Goal: Task Accomplishment & Management: Manage account settings

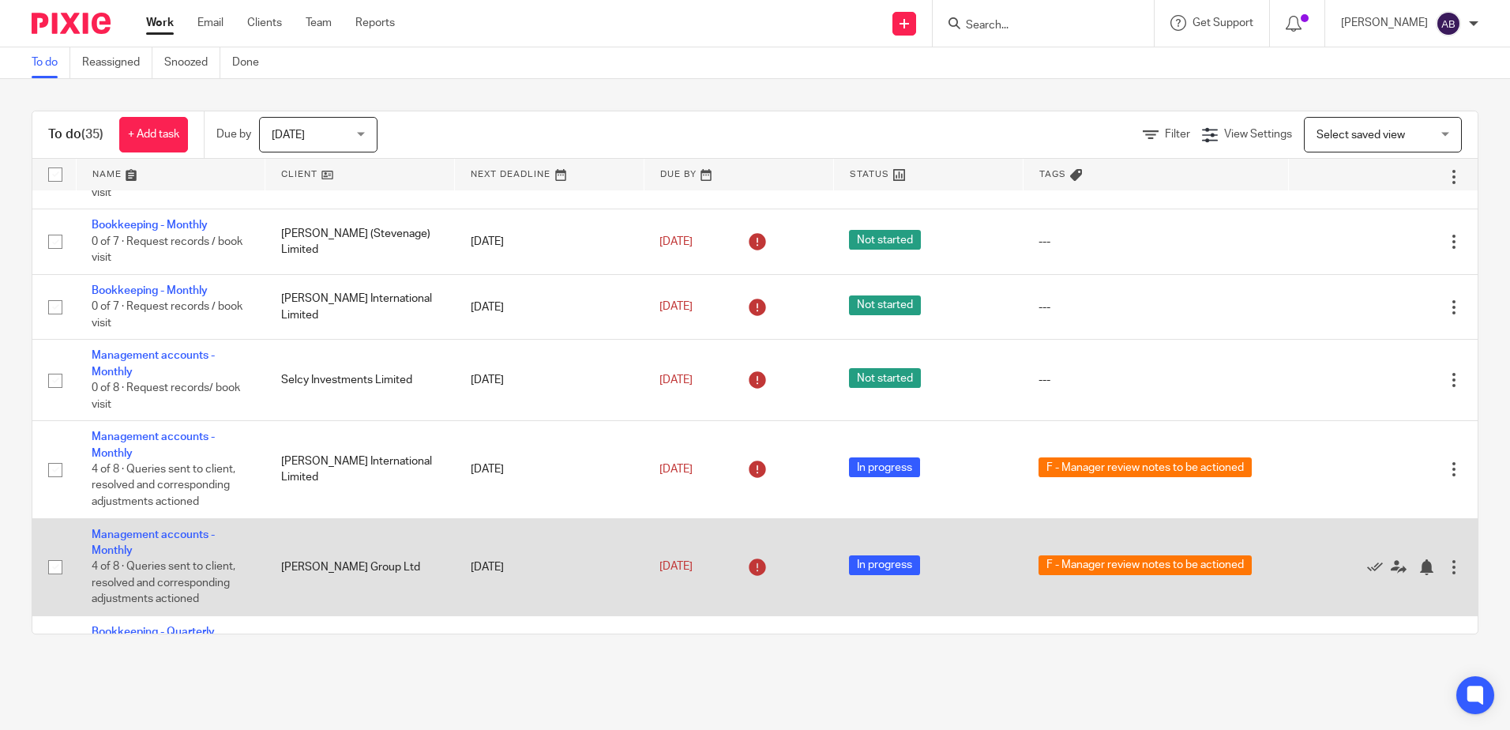
scroll to position [1127, 0]
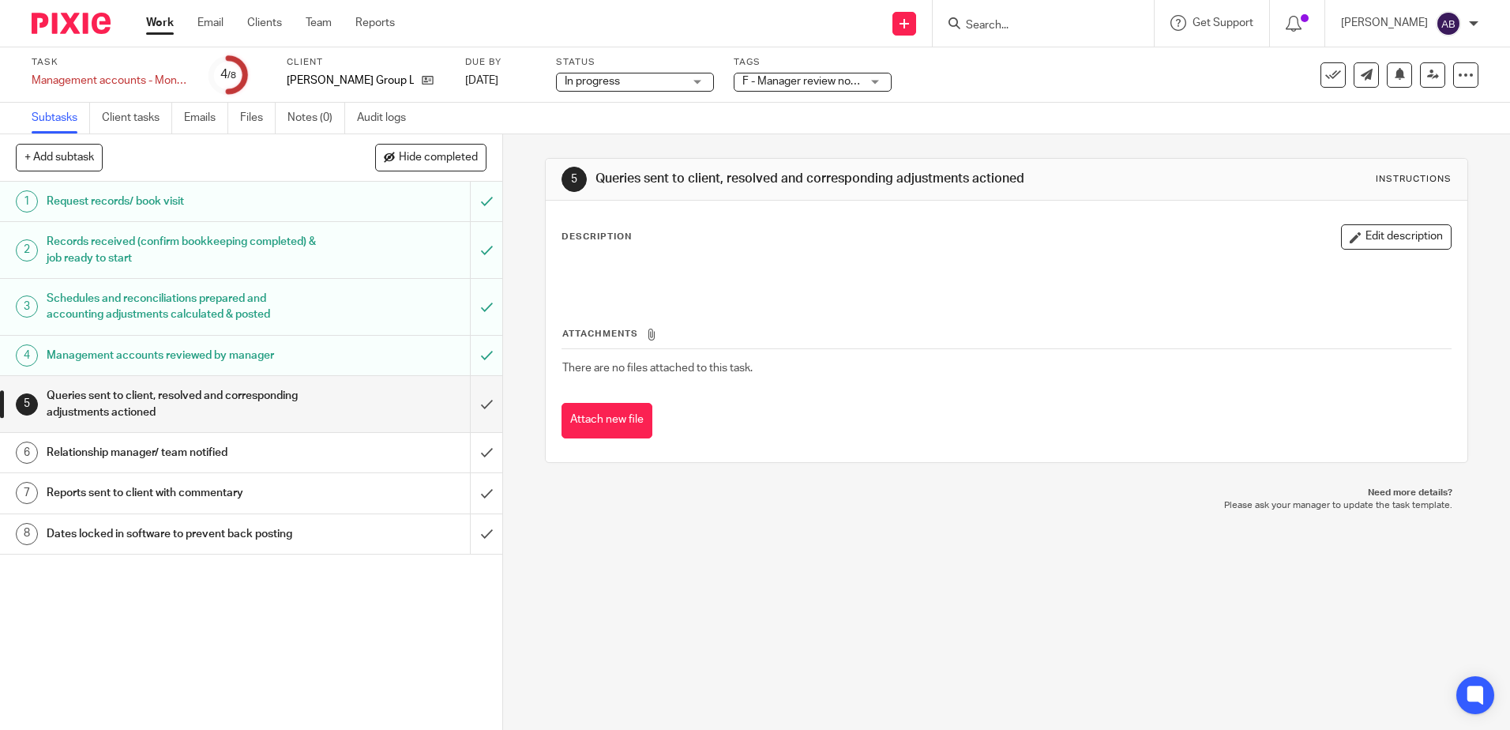
click at [794, 83] on span "F - Manager review notes to be actioned" at bounding box center [840, 81] width 197 height 11
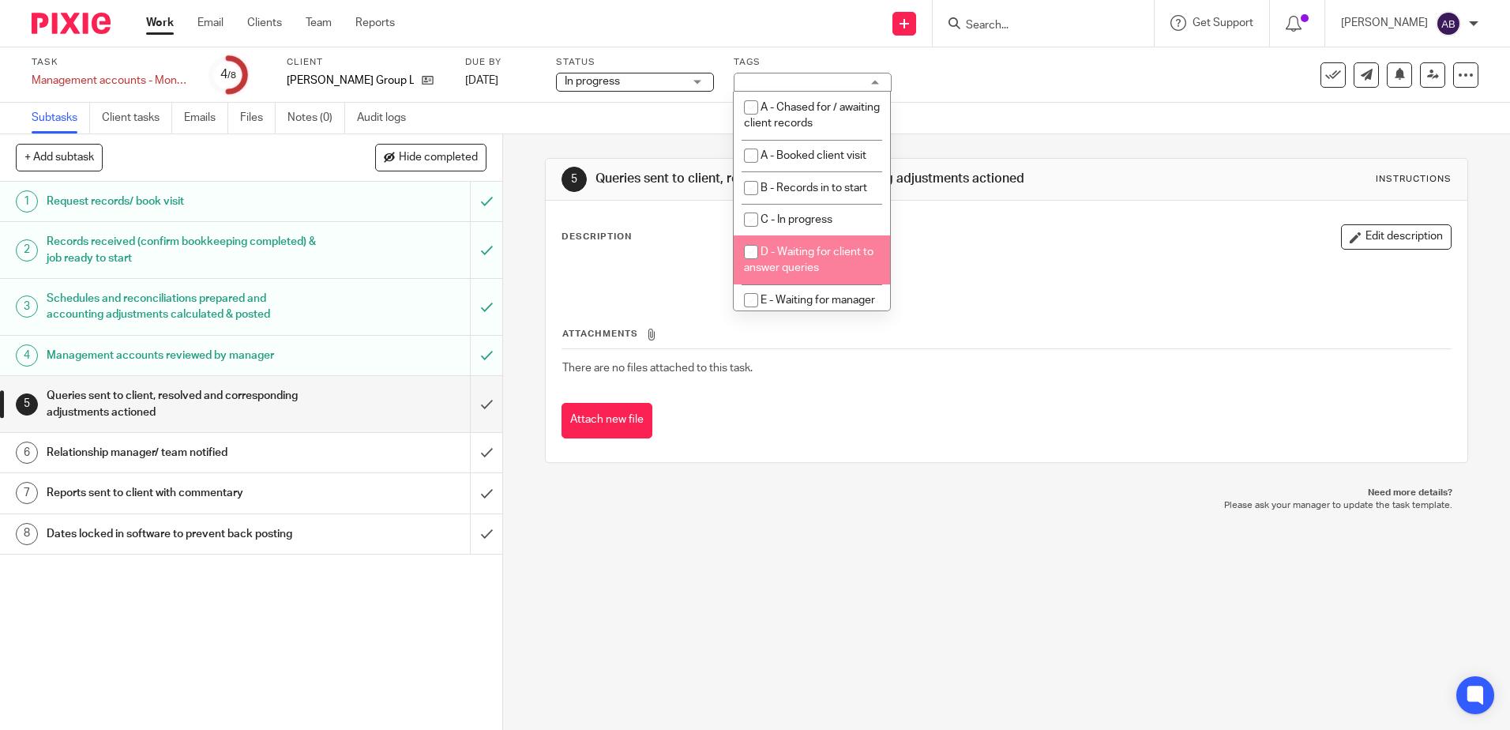
scroll to position [79, 0]
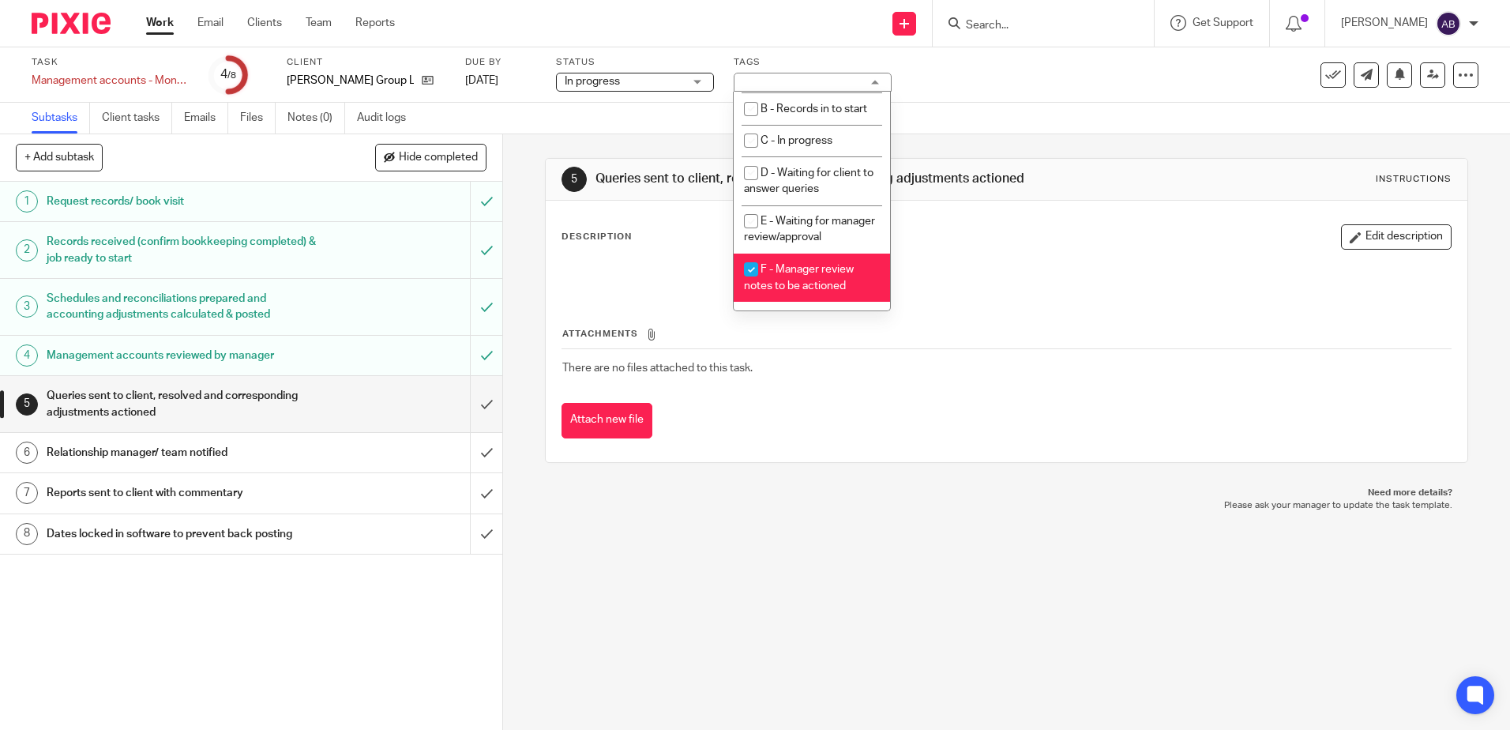
click at [823, 272] on li "F - Manager review notes to be actioned" at bounding box center [811, 277] width 156 height 48
checkbox input "false"
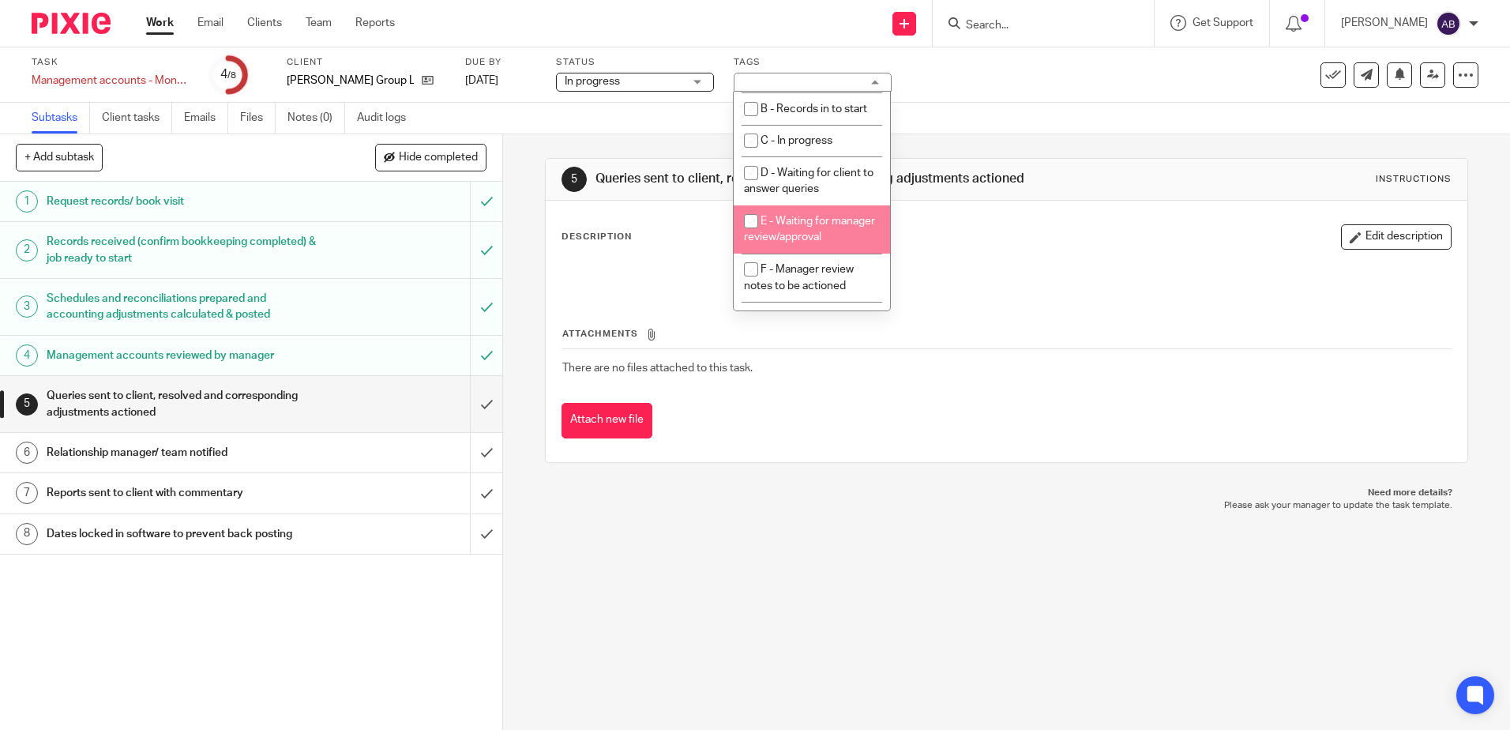
click at [820, 244] on li "E - Waiting for manager review/approval" at bounding box center [811, 229] width 156 height 48
checkbox input "true"
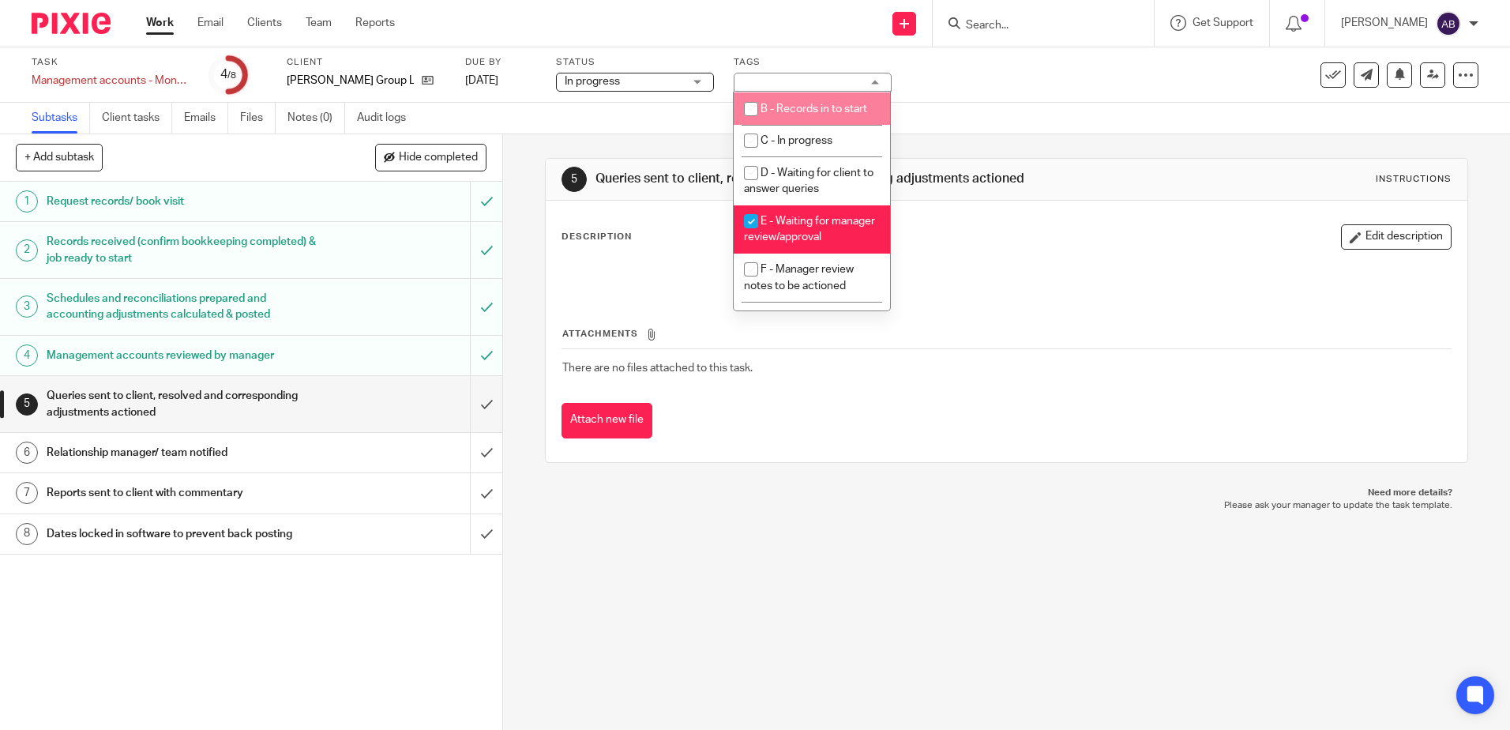
click at [961, 116] on div "Subtasks Client tasks Emails Files Notes (0) Audit logs" at bounding box center [755, 119] width 1510 height 32
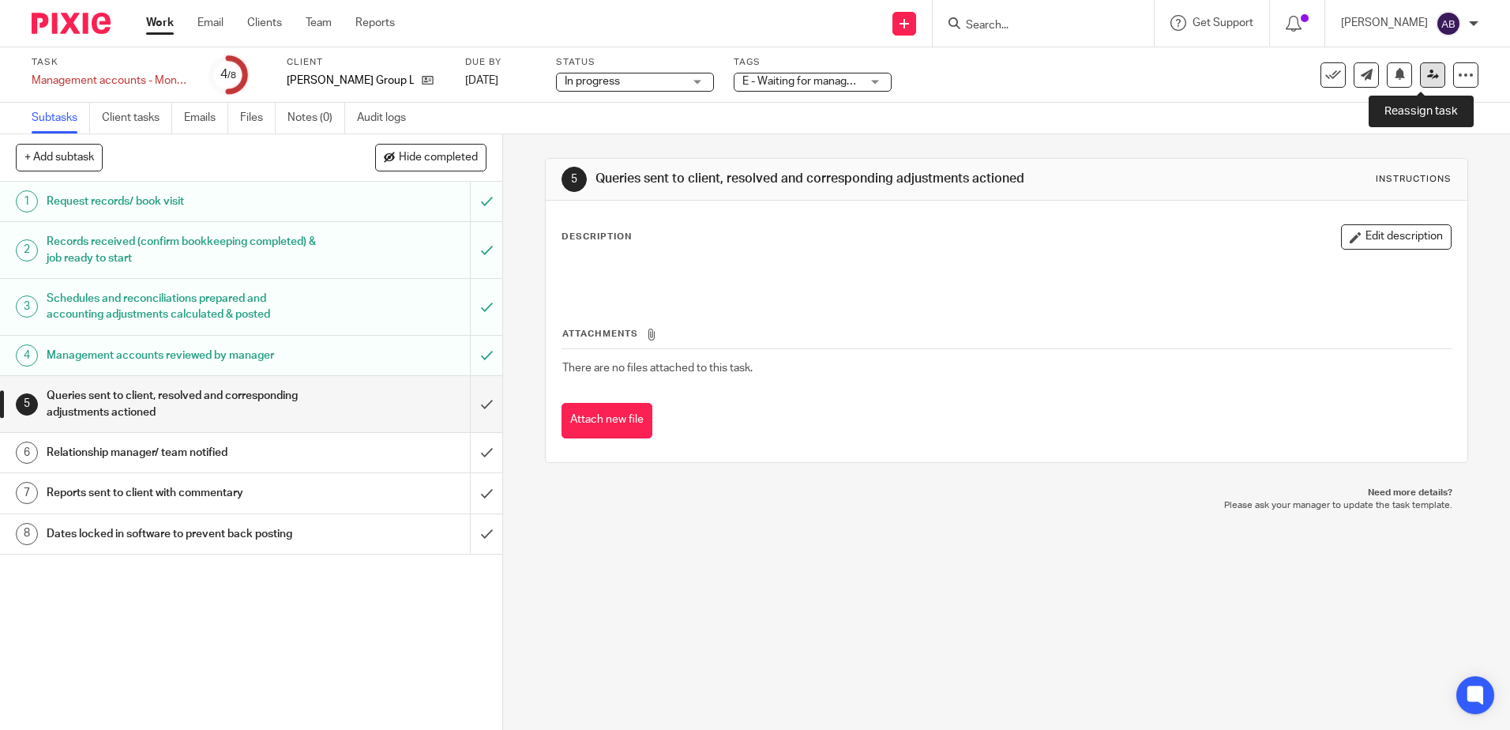
click at [1427, 78] on icon at bounding box center [1433, 75] width 12 height 12
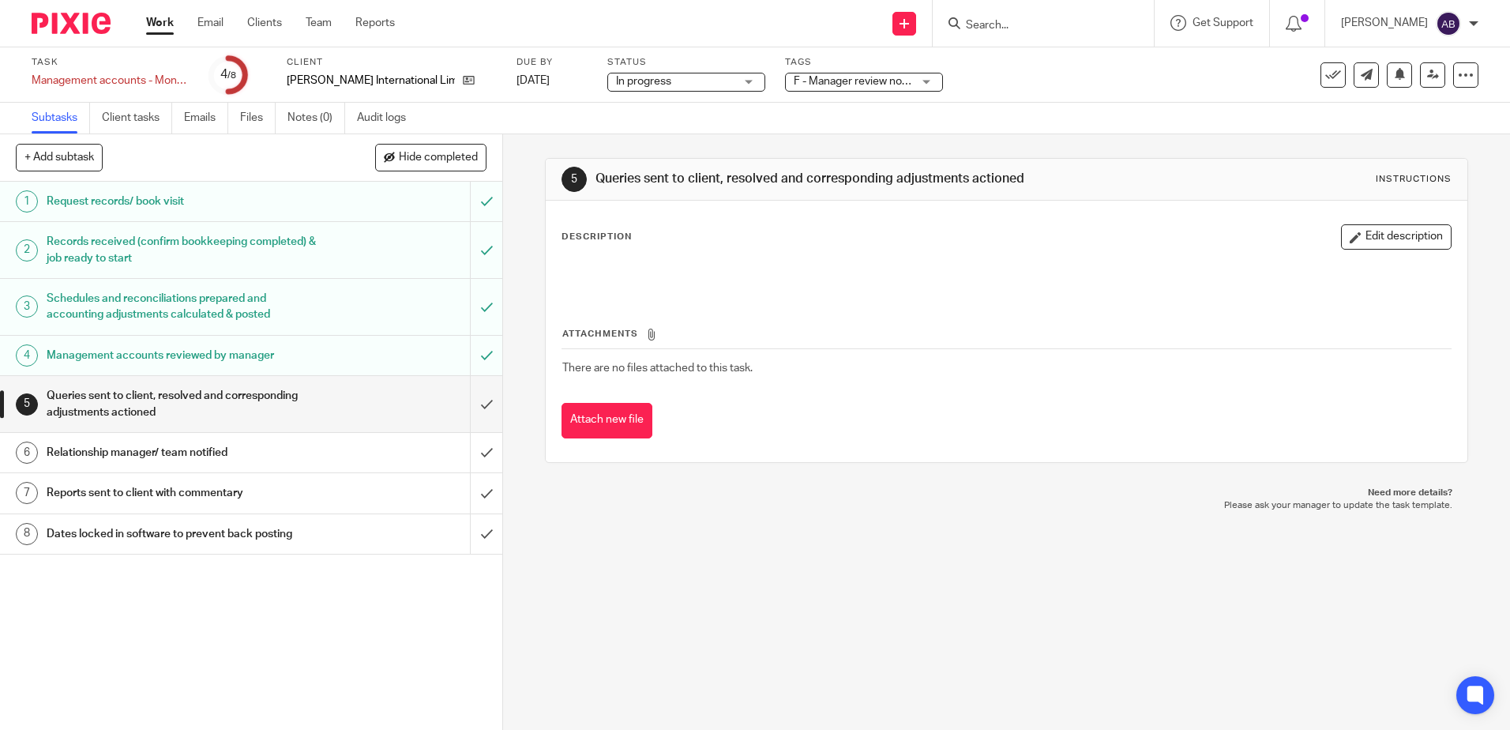
click at [785, 73] on div "F - Manager review notes to be actioned" at bounding box center [864, 82] width 158 height 19
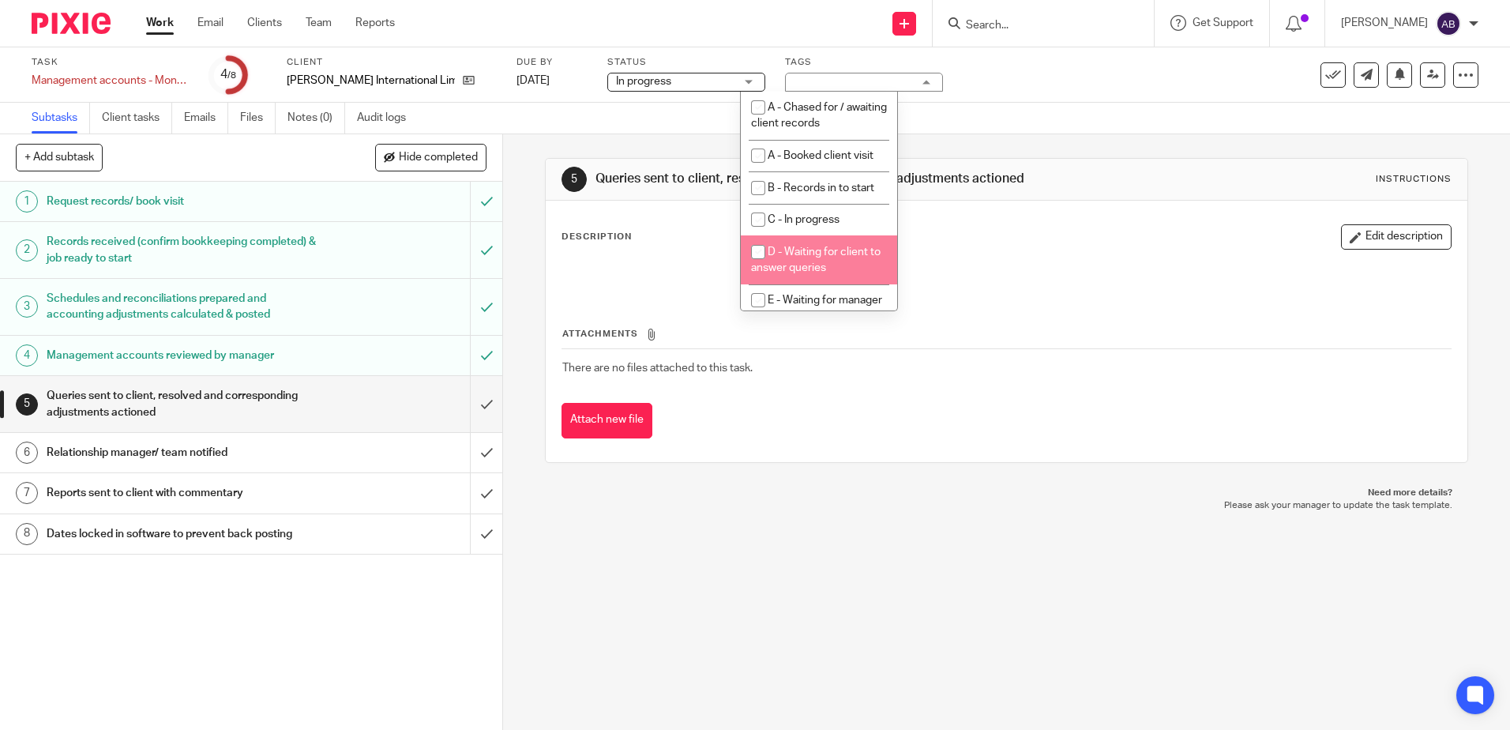
scroll to position [79, 0]
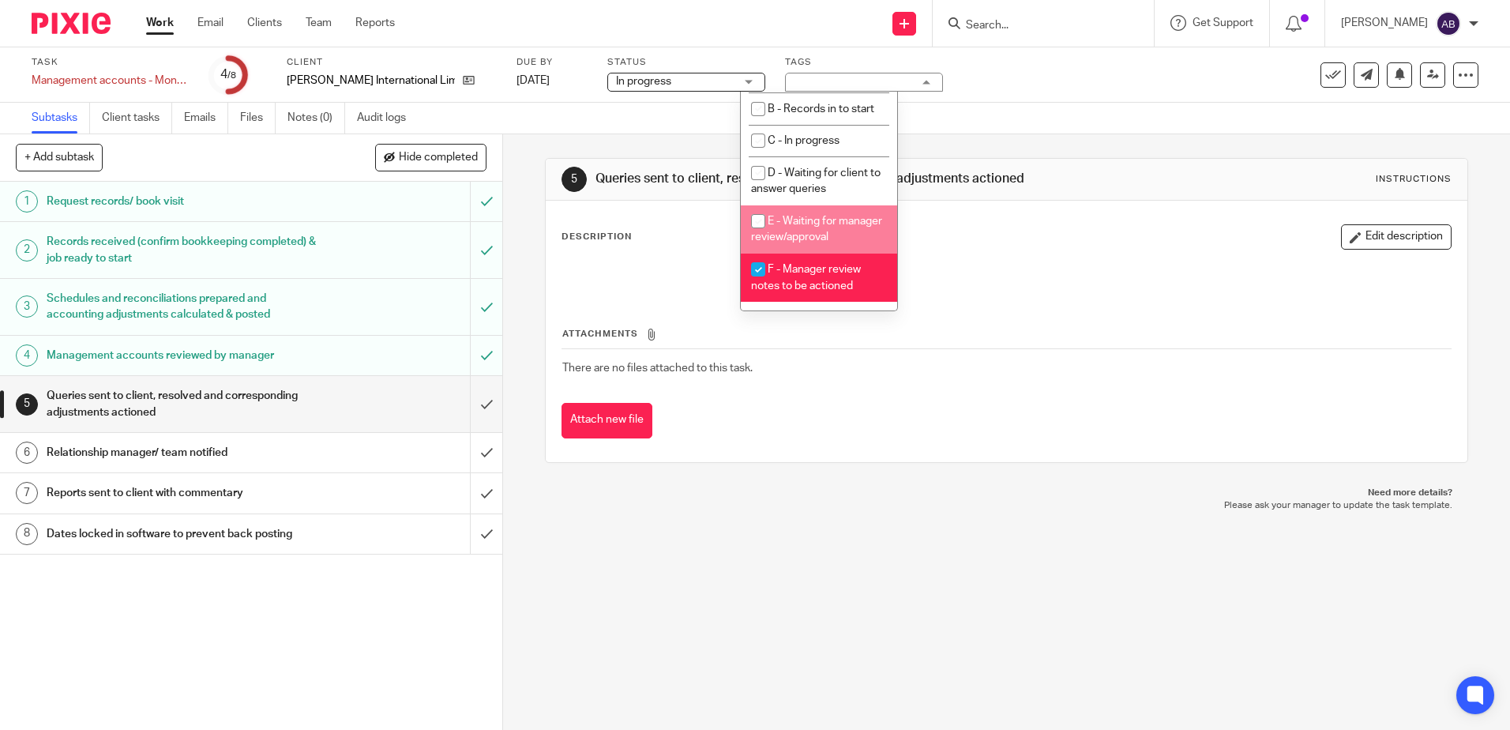
click at [801, 228] on li "E - Waiting for manager review/approval" at bounding box center [819, 229] width 156 height 48
checkbox input "true"
click at [803, 291] on span "F - Manager review notes to be actioned" at bounding box center [806, 278] width 110 height 28
checkbox input "false"
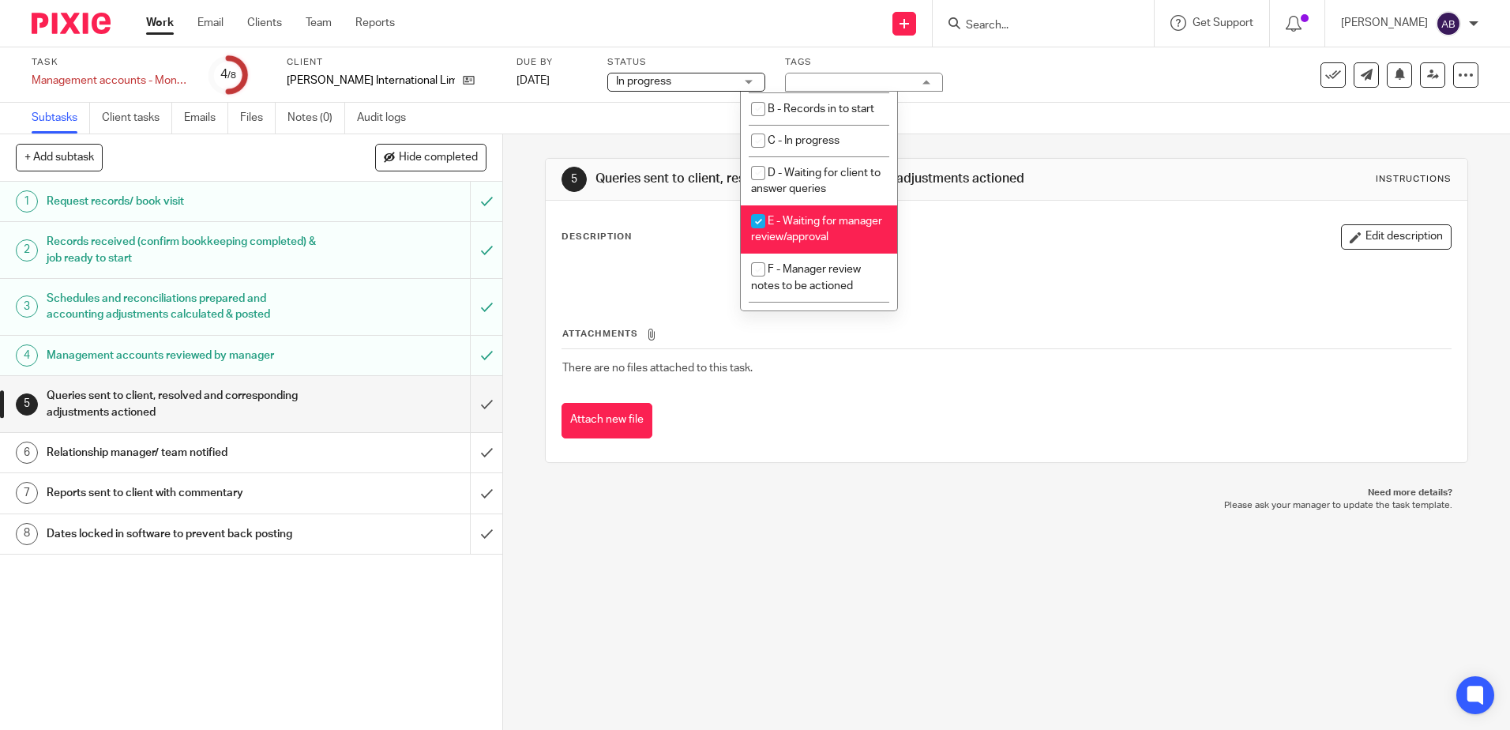
click at [658, 146] on div "5 Queries sent to client, resolved and corresponding adjustments actioned Instr…" at bounding box center [1006, 310] width 922 height 352
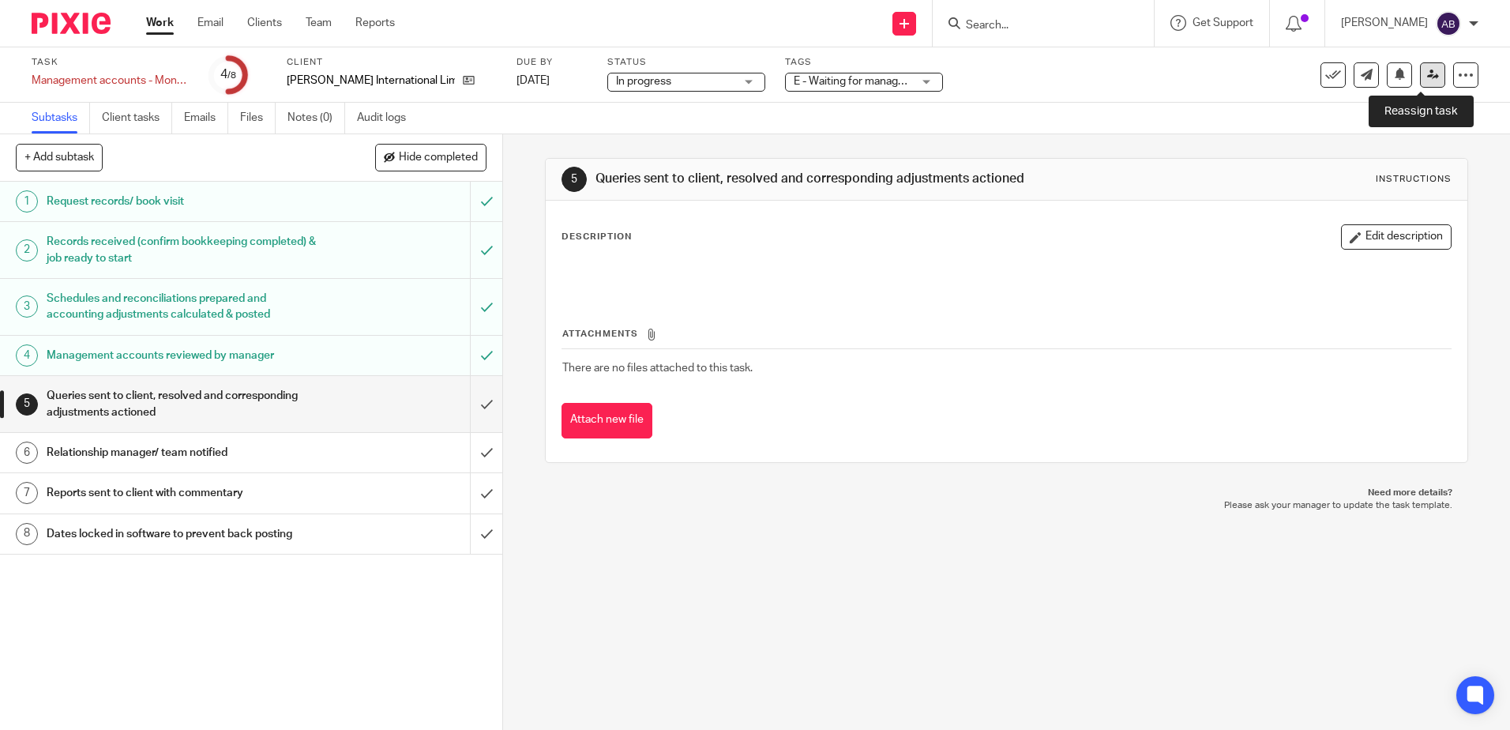
click at [1427, 80] on icon at bounding box center [1433, 75] width 12 height 12
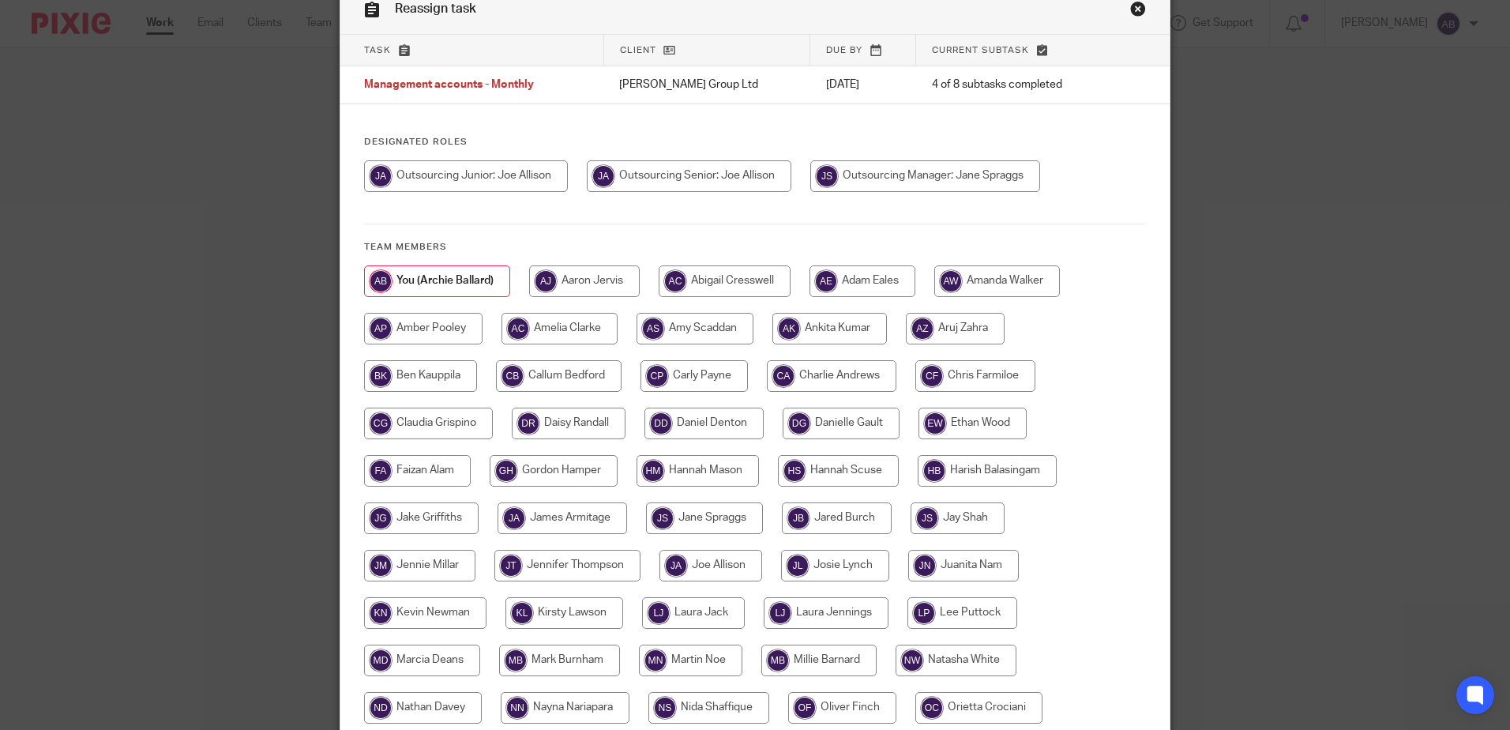
scroll to position [158, 0]
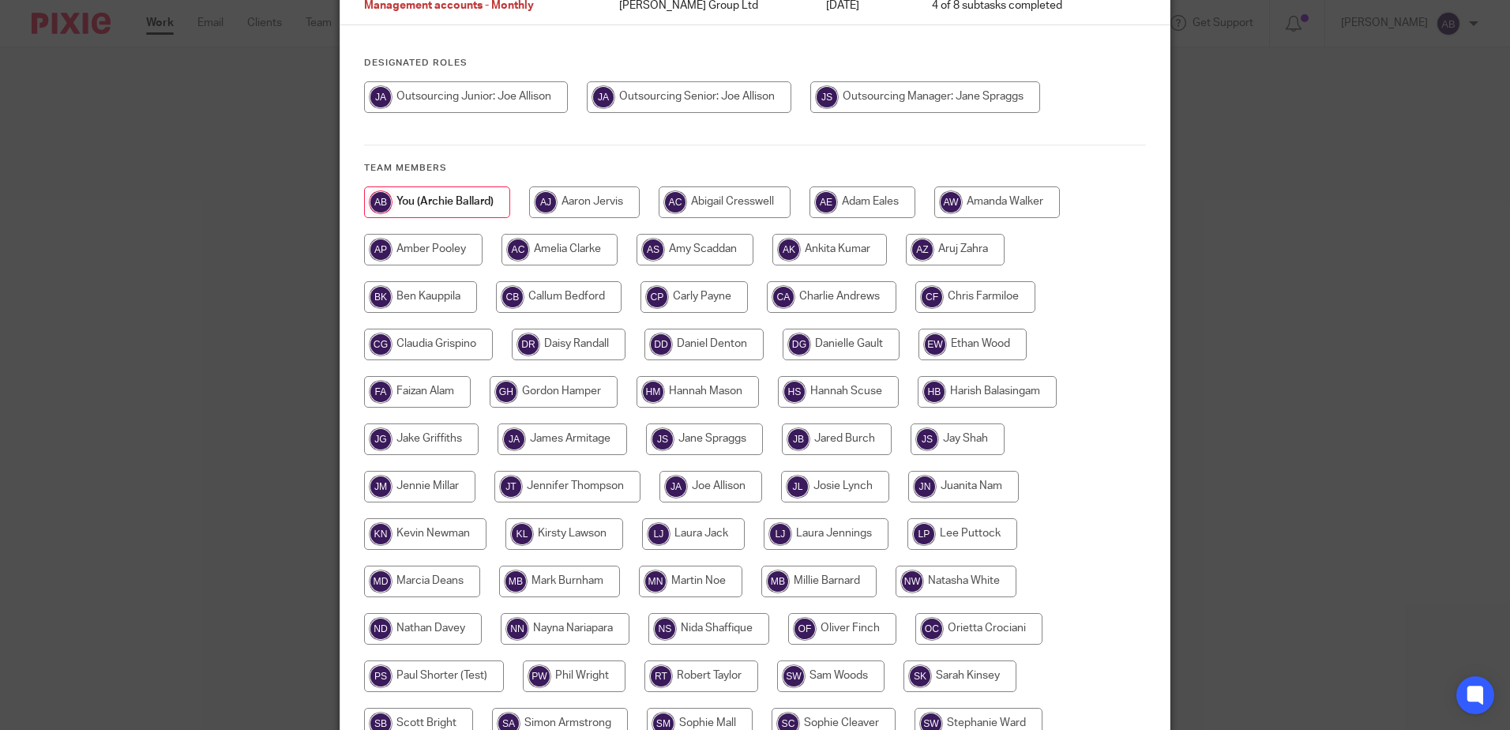
click at [721, 291] on input "radio" at bounding box center [693, 297] width 107 height 32
radio input "true"
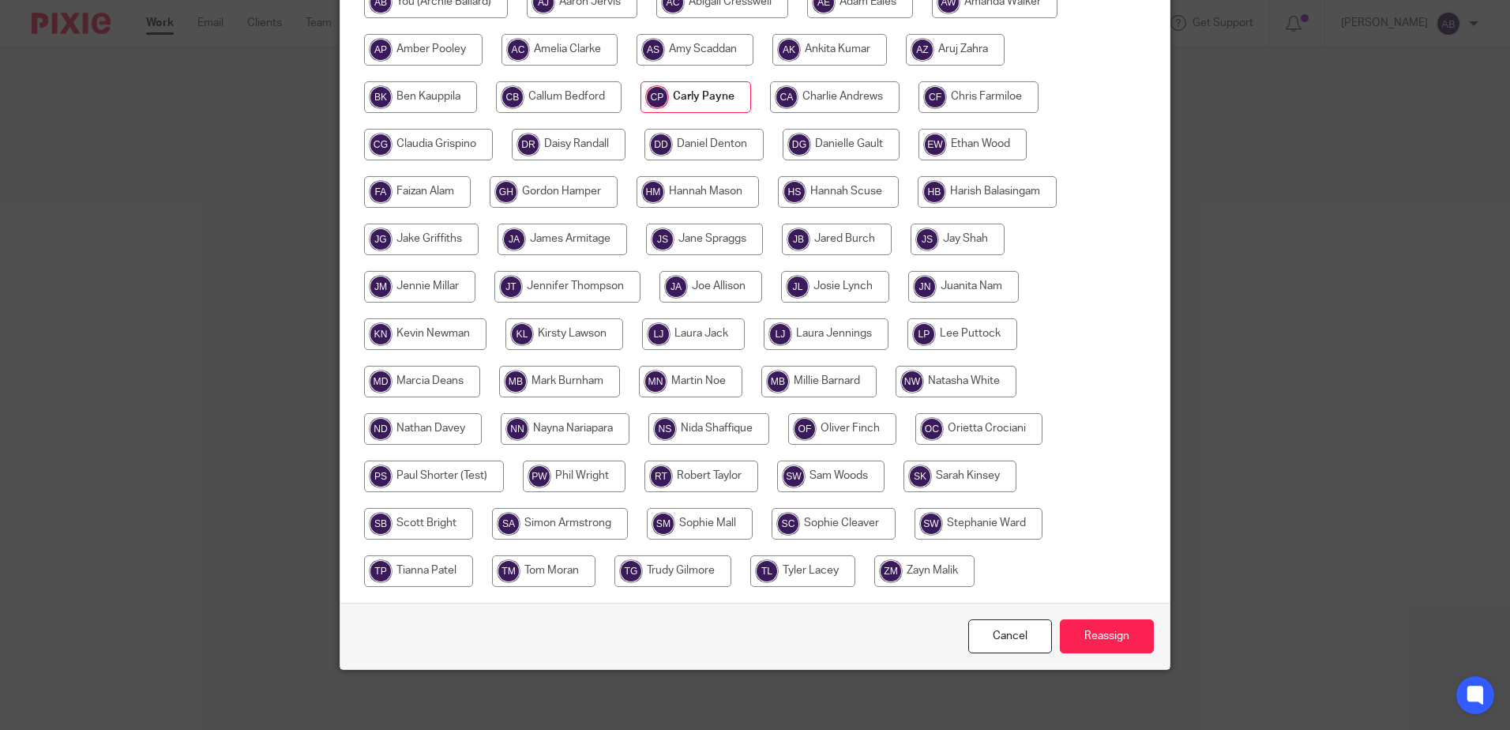
scroll to position [361, 0]
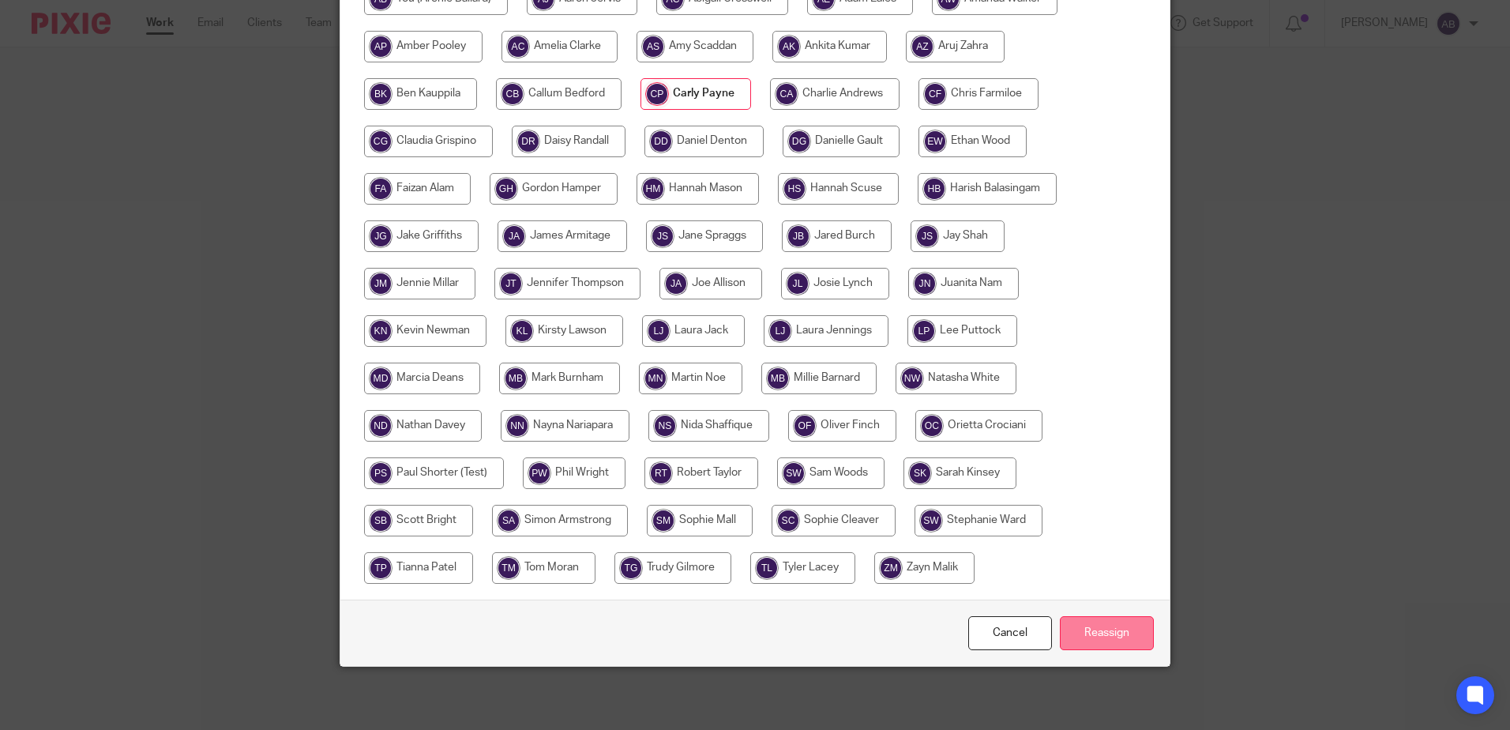
click at [1108, 640] on input "Reassign" at bounding box center [1107, 633] width 94 height 34
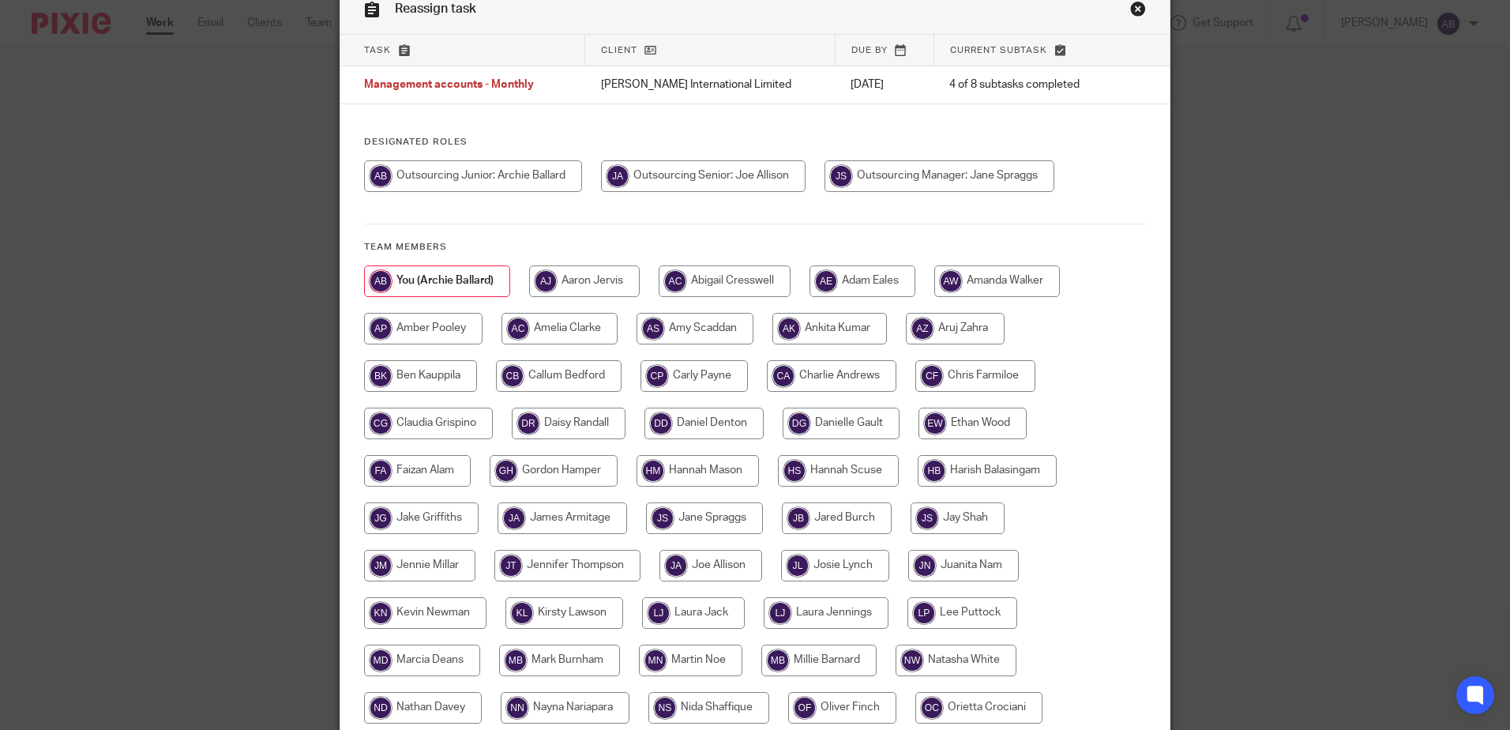
click at [688, 365] on input "radio" at bounding box center [693, 376] width 107 height 32
radio input "true"
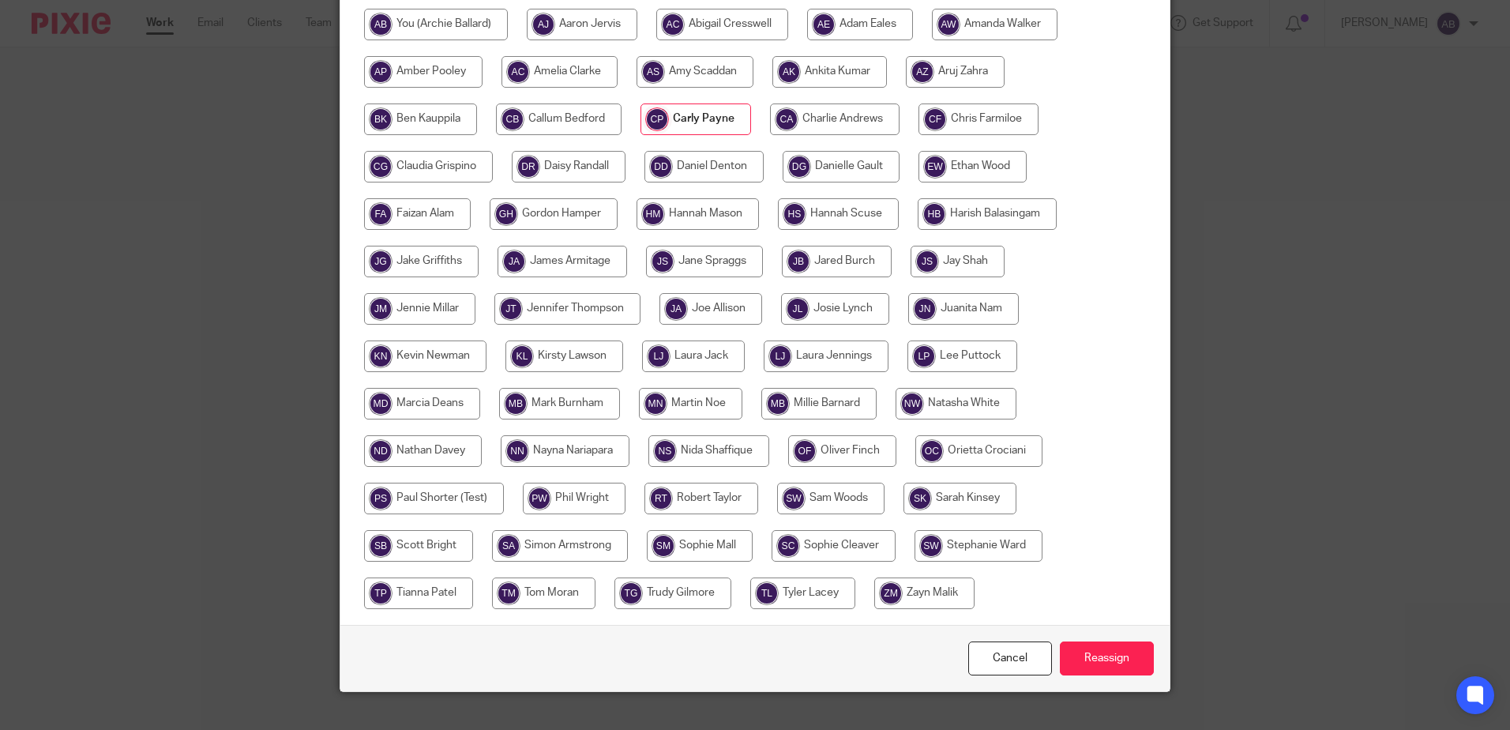
scroll to position [361, 0]
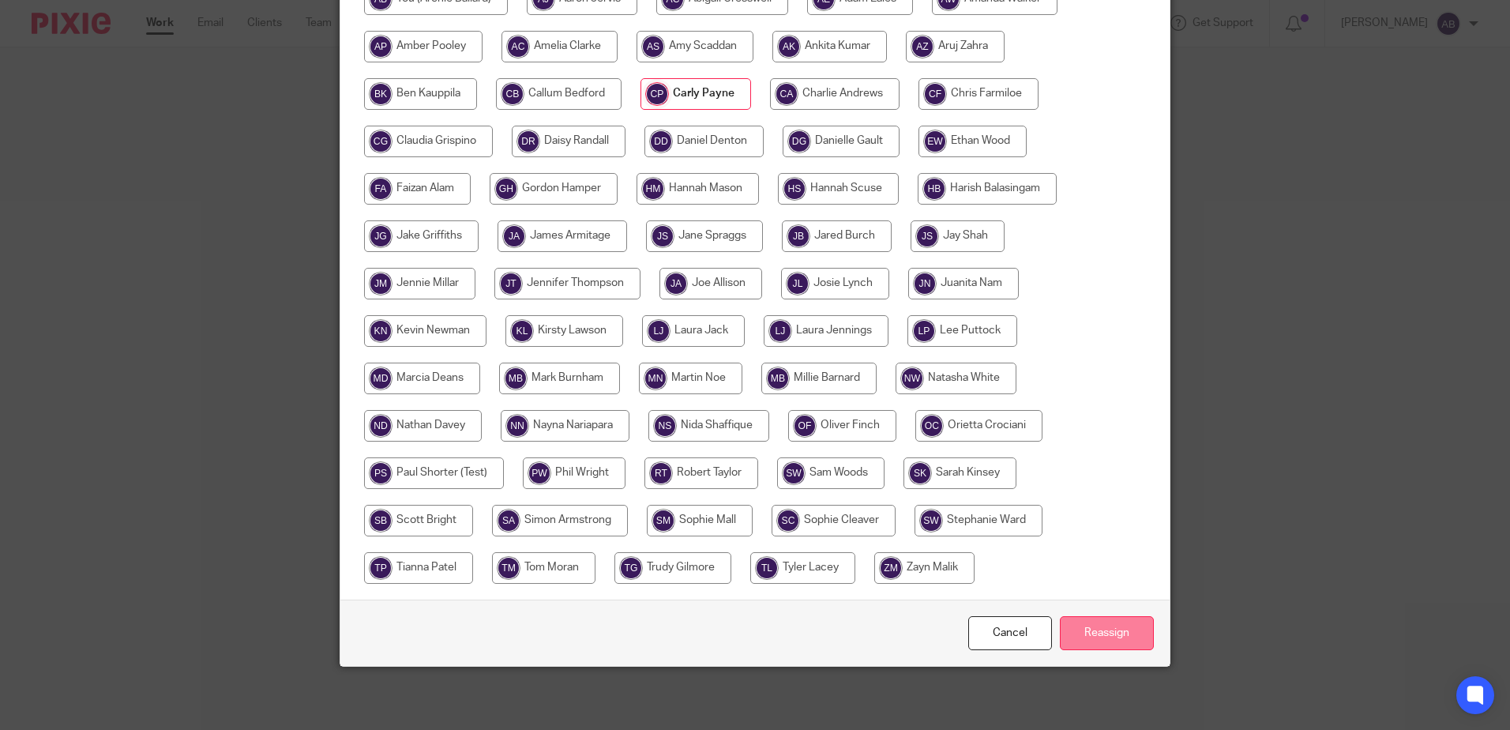
click at [1129, 638] on input "Reassign" at bounding box center [1107, 633] width 94 height 34
